Goal: Information Seeking & Learning: Learn about a topic

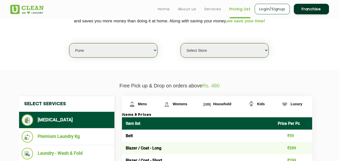
scroll to position [110, 0]
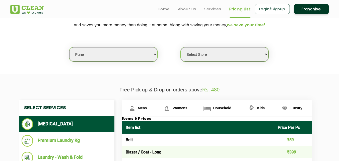
click at [107, 55] on select "Select city [GEOGRAPHIC_DATA] [GEOGRAPHIC_DATA] [GEOGRAPHIC_DATA] [GEOGRAPHIC_D…" at bounding box center [113, 54] width 88 height 14
select select "210"
click at [69, 47] on select "Select city [GEOGRAPHIC_DATA] [GEOGRAPHIC_DATA] [GEOGRAPHIC_DATA] [GEOGRAPHIC_D…" at bounding box center [113, 54] width 88 height 14
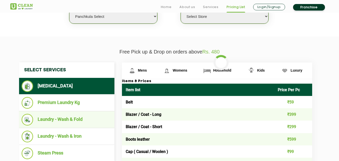
scroll to position [149, 0]
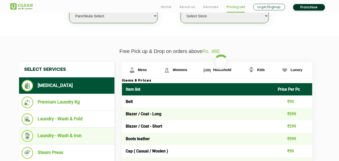
click at [70, 140] on li "Laundry - Wash & Iron" at bounding box center [67, 136] width 90 height 12
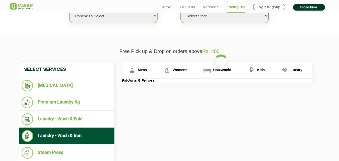
click at [70, 139] on li "Laundry - Wash & Iron" at bounding box center [67, 136] width 90 height 12
click at [75, 132] on li "Laundry - Wash & Iron" at bounding box center [67, 136] width 90 height 12
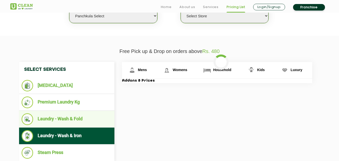
click at [65, 122] on li "Laundry - Wash & Fold" at bounding box center [67, 119] width 90 height 12
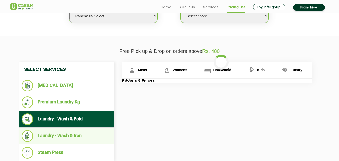
click at [66, 132] on li "Laundry - Wash & Iron" at bounding box center [67, 136] width 90 height 12
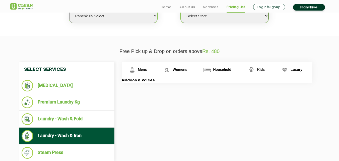
click at [213, 111] on div "Select Services [MEDICAL_DATA] Premium Laundry Kg Laundry - Wash & Fold Laundry…" at bounding box center [169, 111] width 308 height 99
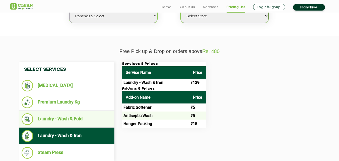
click at [65, 123] on li "Laundry - Wash & Fold" at bounding box center [67, 119] width 90 height 12
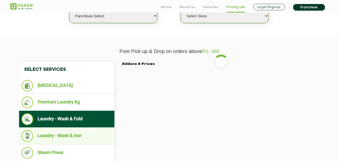
click at [66, 132] on li "Laundry - Wash & Iron" at bounding box center [67, 136] width 90 height 12
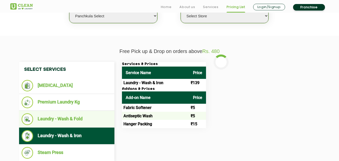
click at [68, 120] on li "Laundry - Wash & Fold" at bounding box center [67, 119] width 90 height 12
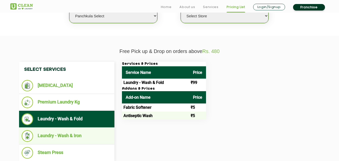
click at [70, 138] on li "Laundry - Wash & Iron" at bounding box center [67, 136] width 90 height 12
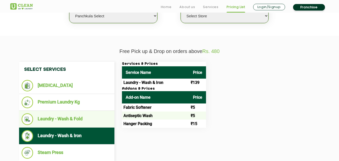
click at [69, 119] on li "Laundry - Wash & Fold" at bounding box center [67, 119] width 90 height 12
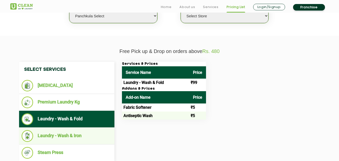
click at [72, 136] on li "Laundry - Wash & Iron" at bounding box center [67, 136] width 90 height 12
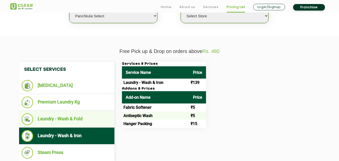
click at [66, 123] on li "Laundry - Wash & Fold" at bounding box center [67, 119] width 90 height 12
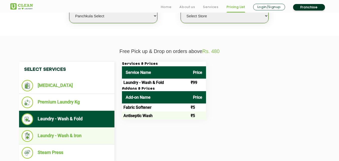
click at [67, 133] on li "Laundry - Wash & Iron" at bounding box center [67, 136] width 90 height 12
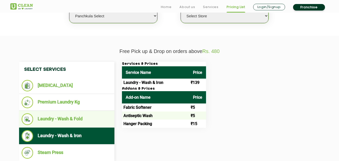
click at [71, 120] on li "Laundry - Wash & Fold" at bounding box center [67, 119] width 90 height 12
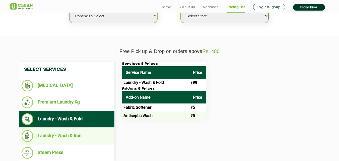
click at [72, 136] on li "Laundry - Wash & Iron" at bounding box center [67, 136] width 90 height 12
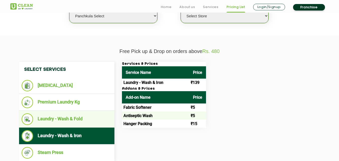
click at [74, 119] on li "Laundry - Wash & Fold" at bounding box center [67, 119] width 90 height 12
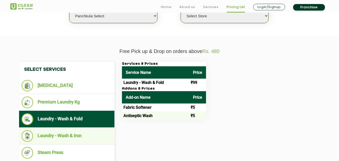
click at [75, 132] on li "Laundry - Wash & Iron" at bounding box center [67, 136] width 90 height 12
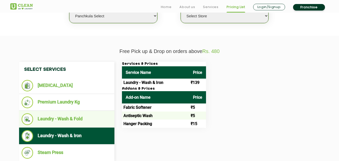
click at [71, 118] on li "Laundry - Wash & Fold" at bounding box center [67, 119] width 90 height 12
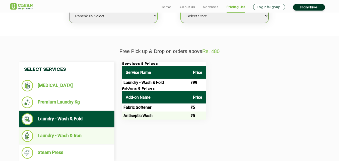
click at [74, 137] on li "Laundry - Wash & Iron" at bounding box center [67, 136] width 90 height 12
